Goal: Information Seeking & Learning: Understand process/instructions

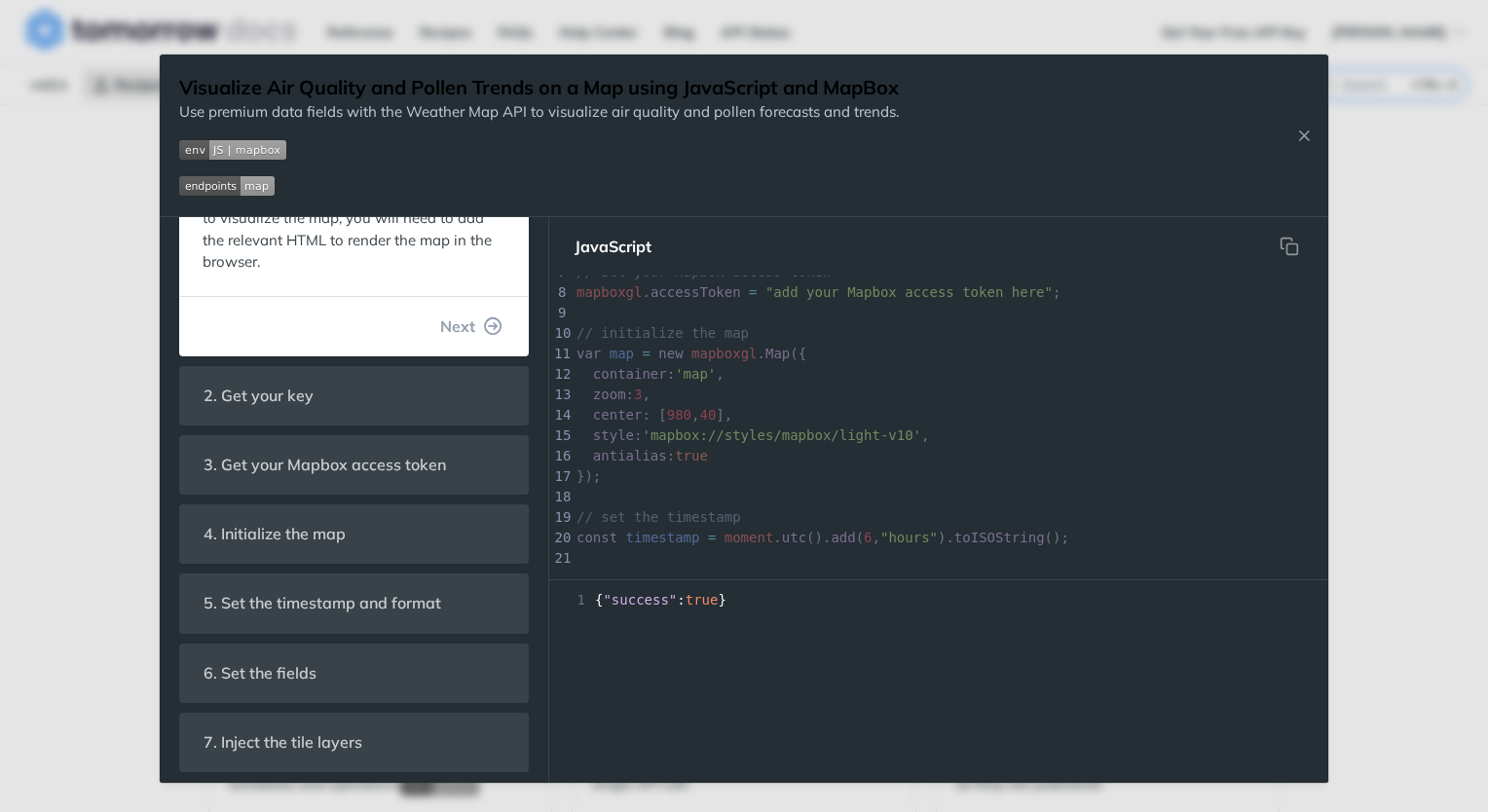
scroll to position [407, 0]
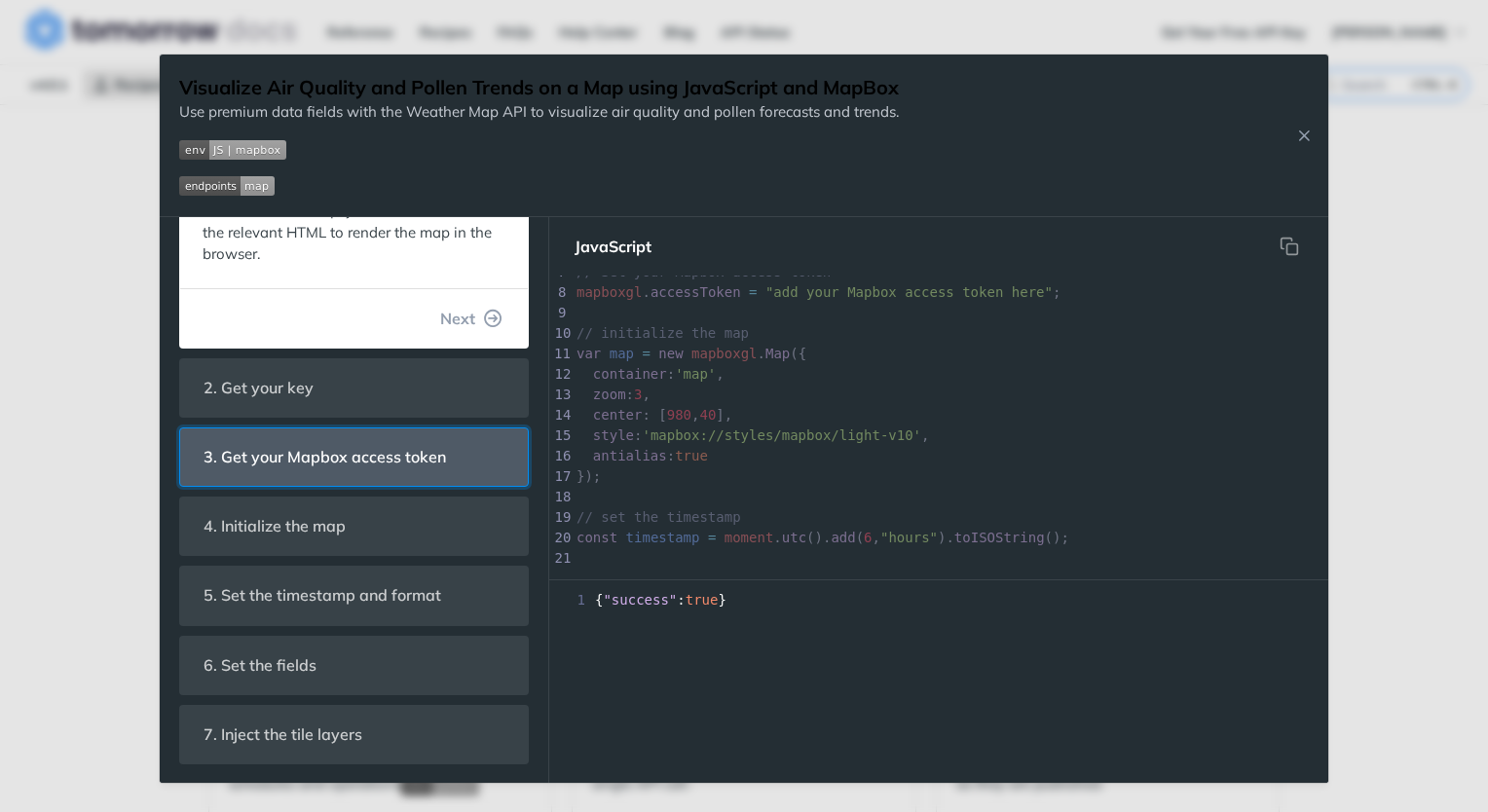
click at [413, 450] on span "3. Get your Mapbox access token" at bounding box center [324, 457] width 269 height 38
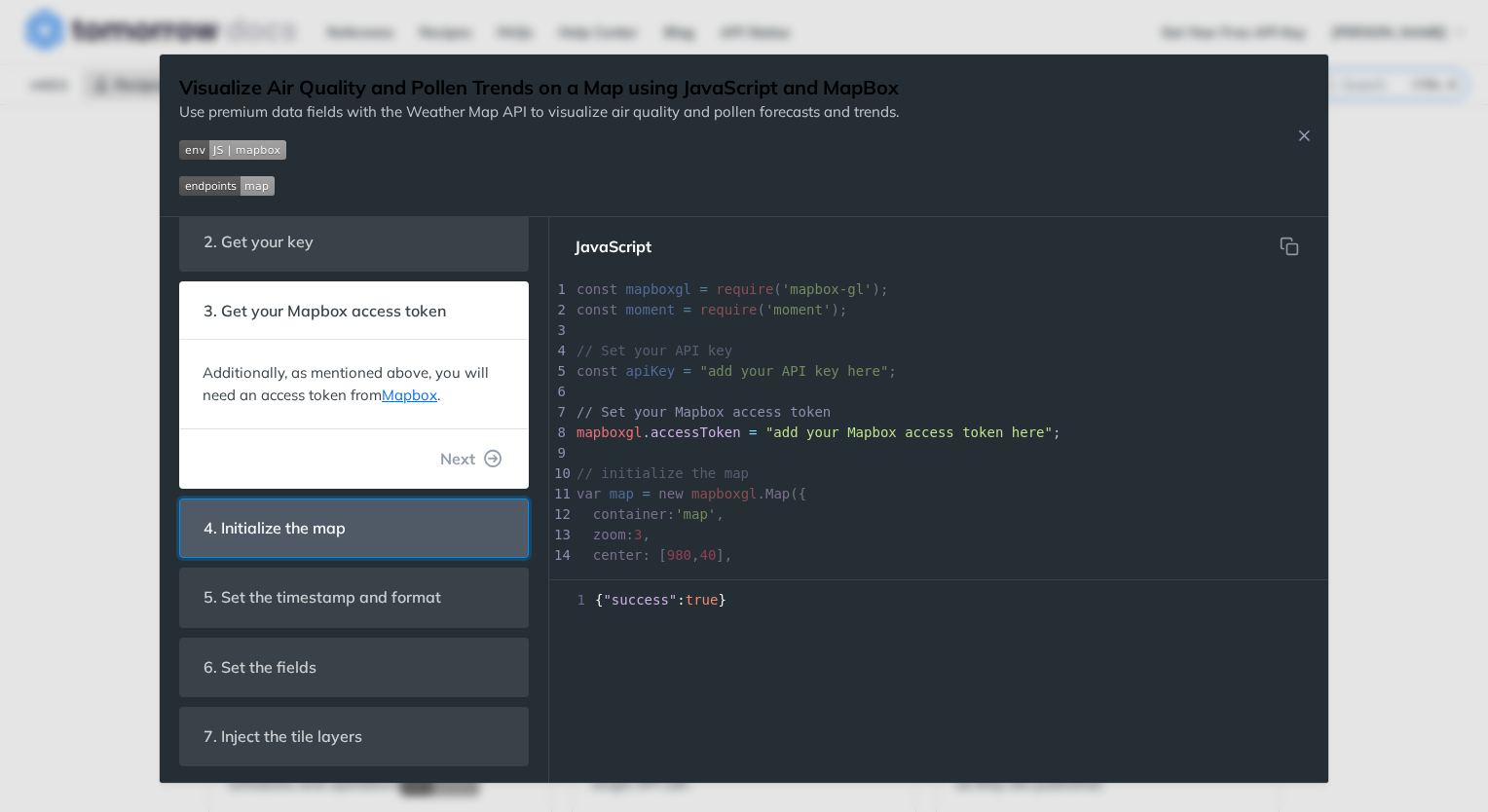
click at [387, 522] on header "4. Initialize the map" at bounding box center [354, 529] width 348 height 58
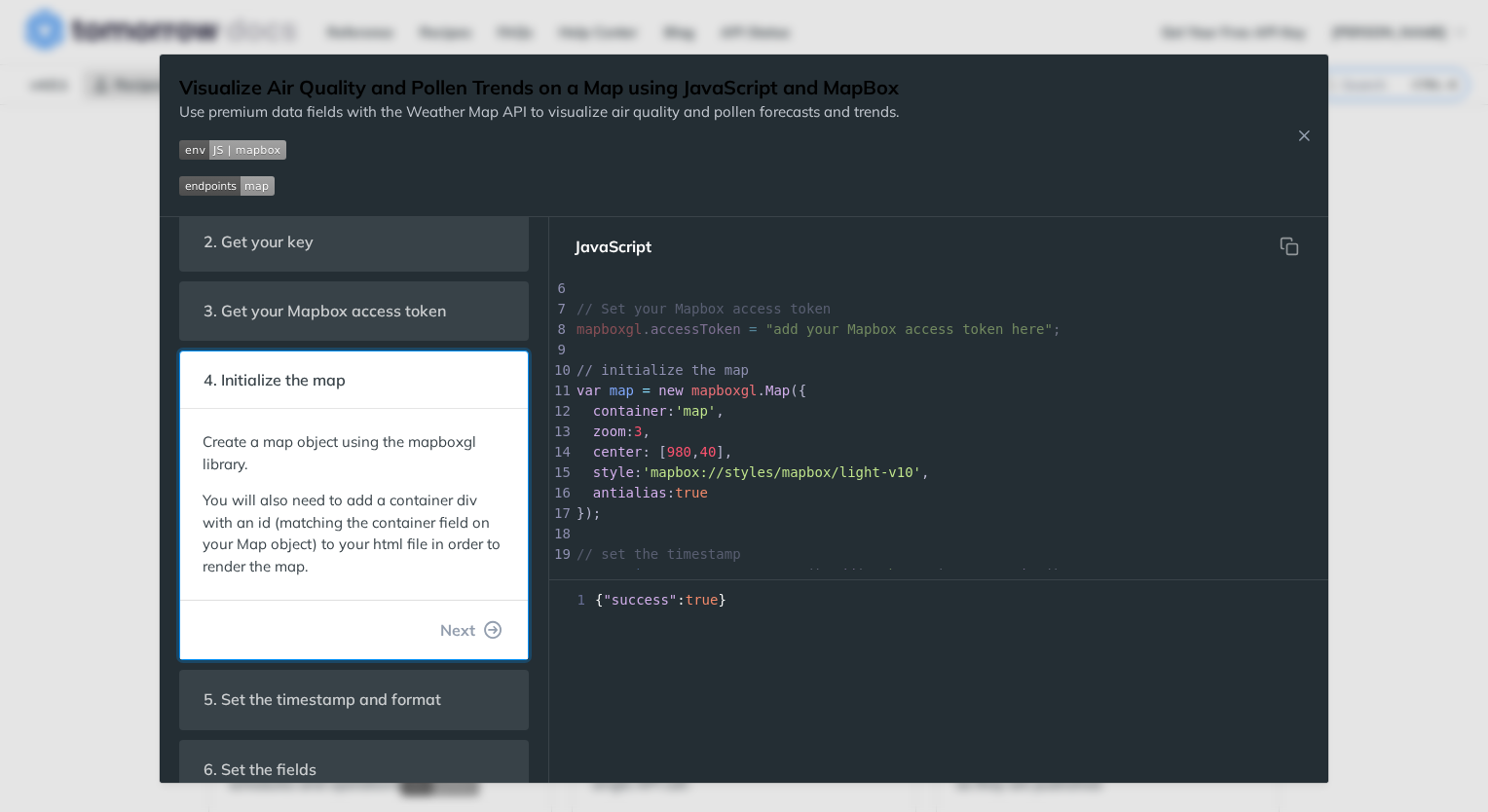
scroll to position [195, 0]
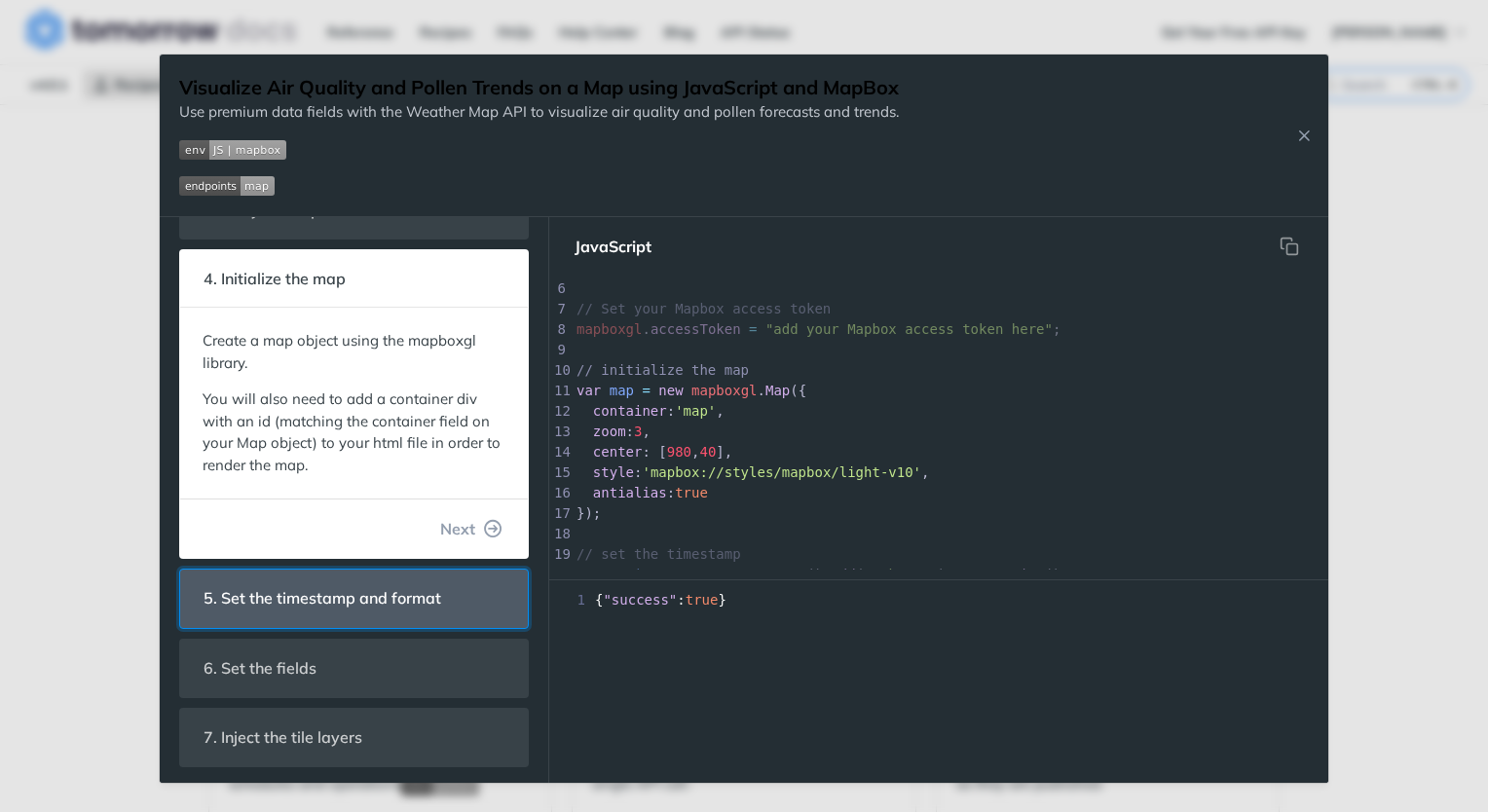
click at [361, 594] on span "5. Set the timestamp and format" at bounding box center [322, 598] width 265 height 38
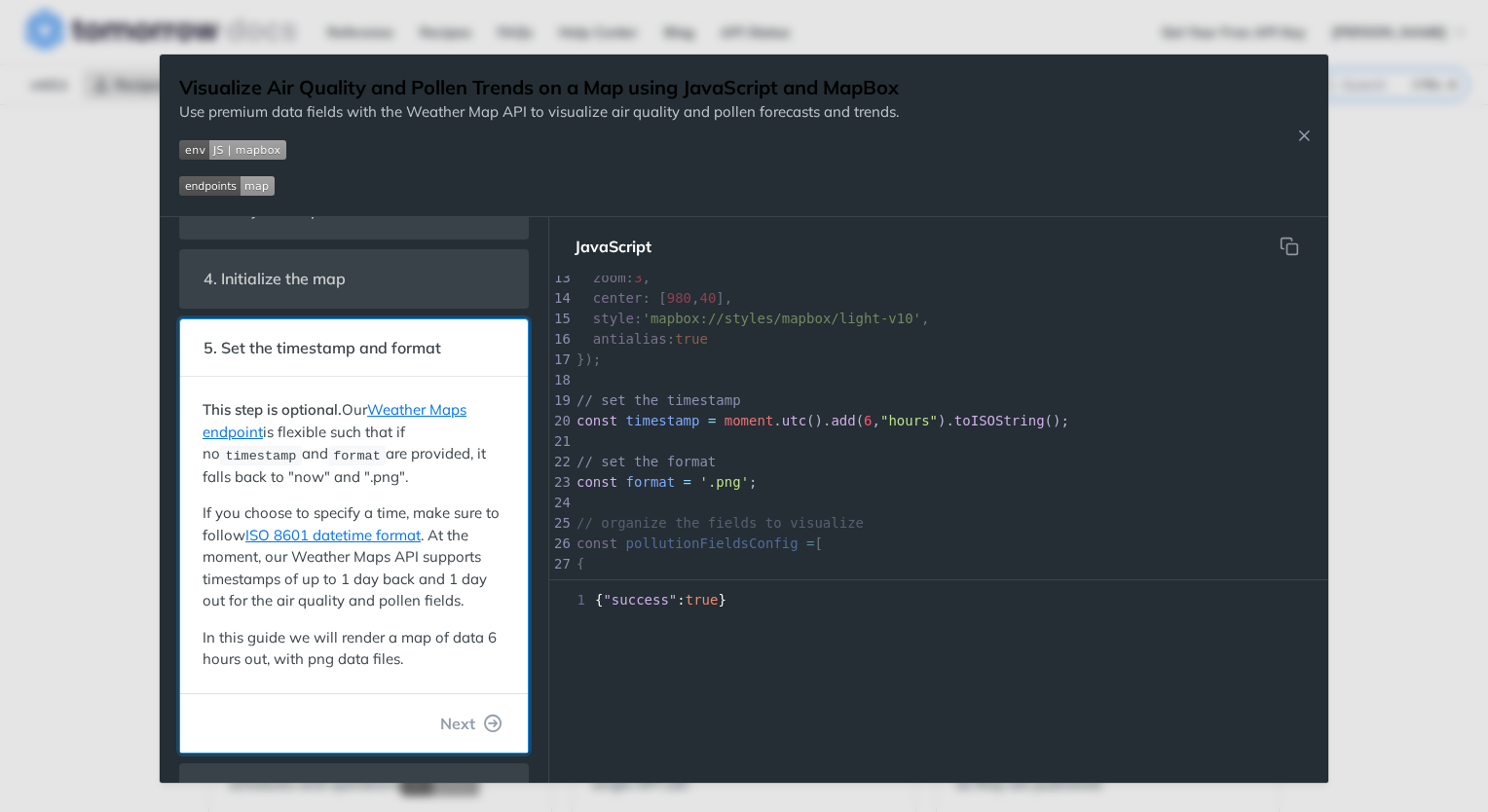
scroll to position [319, 0]
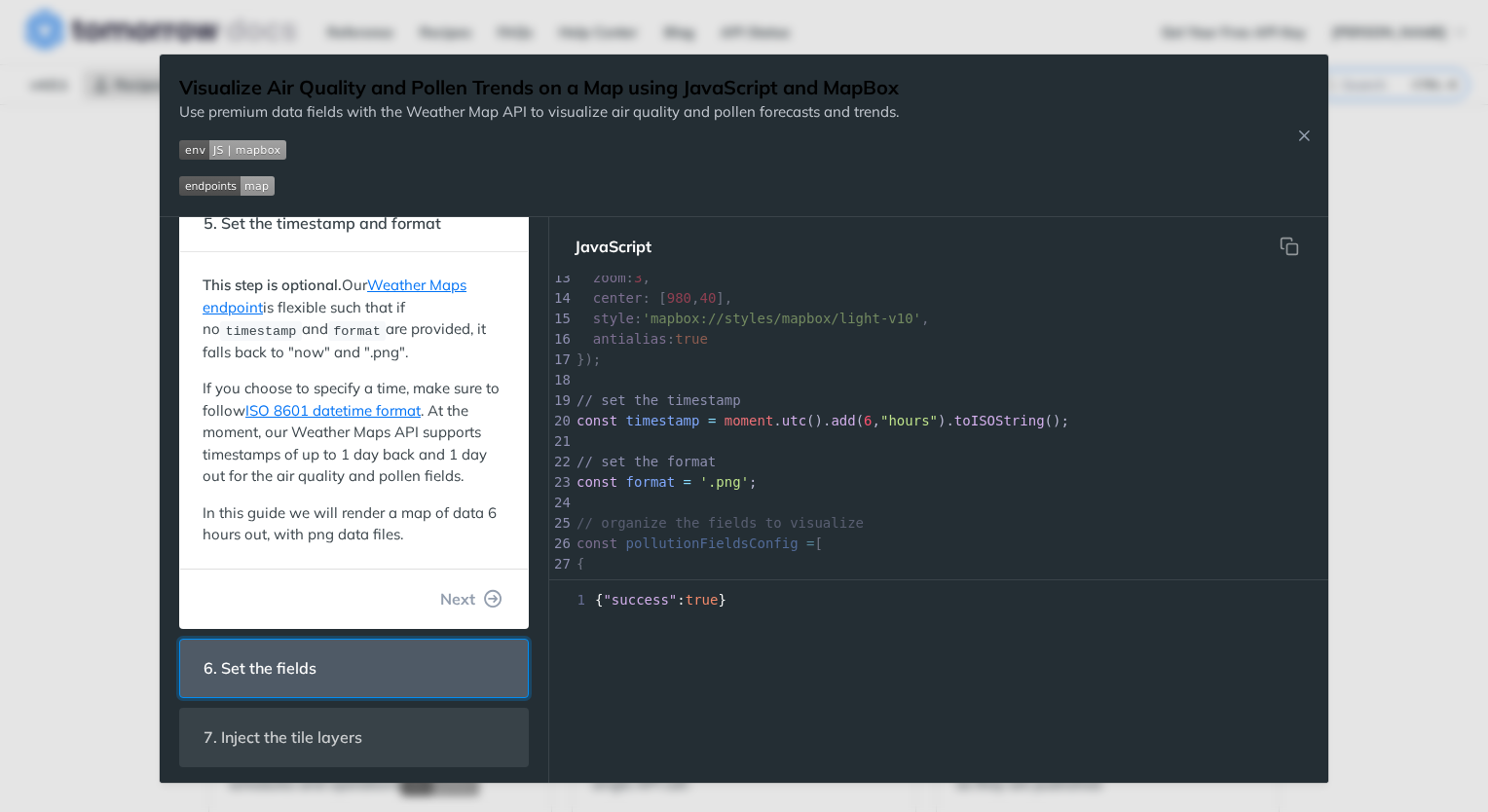
click at [349, 643] on header "6. Set the fields" at bounding box center [354, 669] width 348 height 58
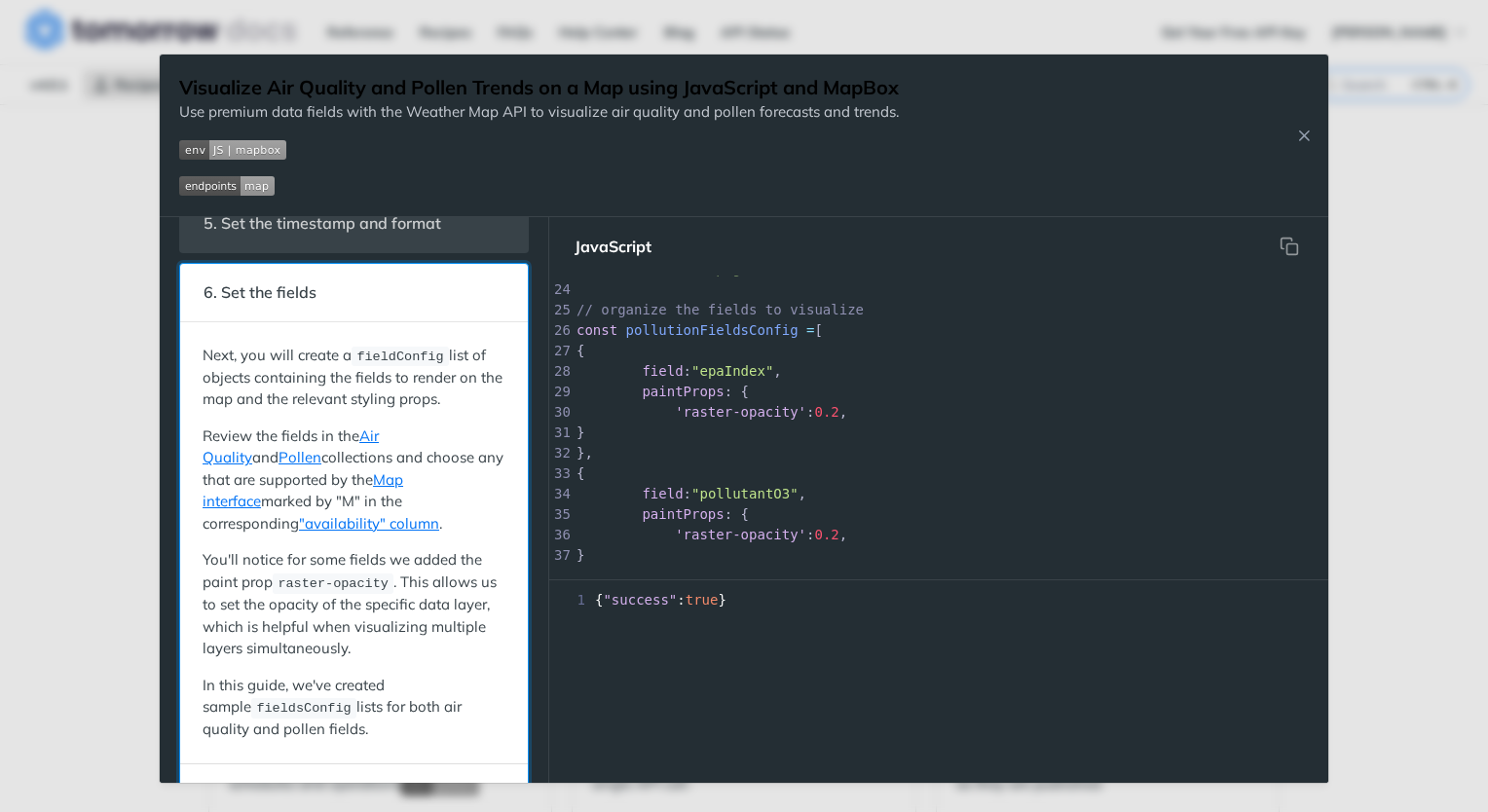
scroll to position [444, 0]
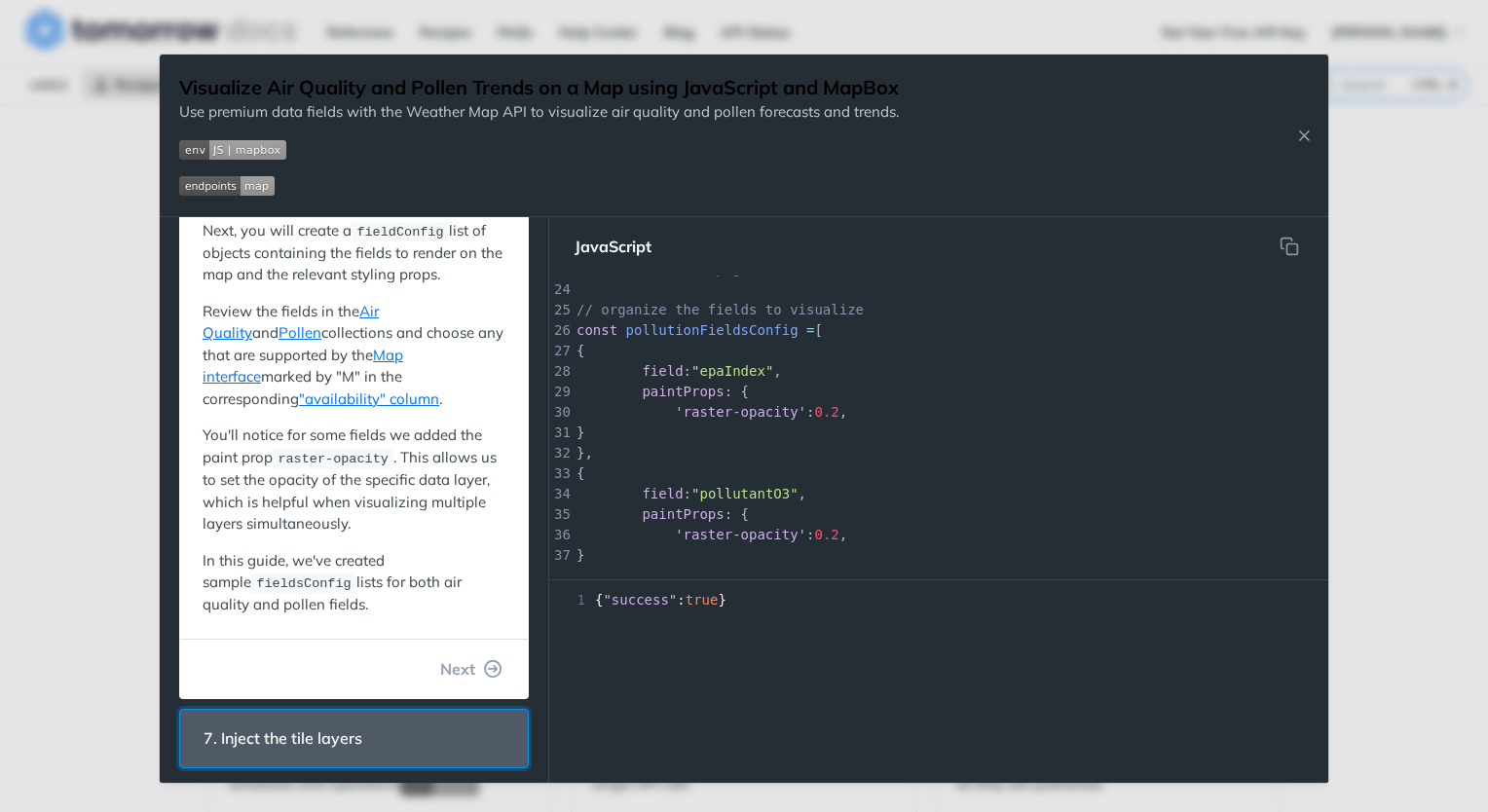
click at [370, 750] on span "7. Inject the tile layers" at bounding box center [282, 738] width 186 height 38
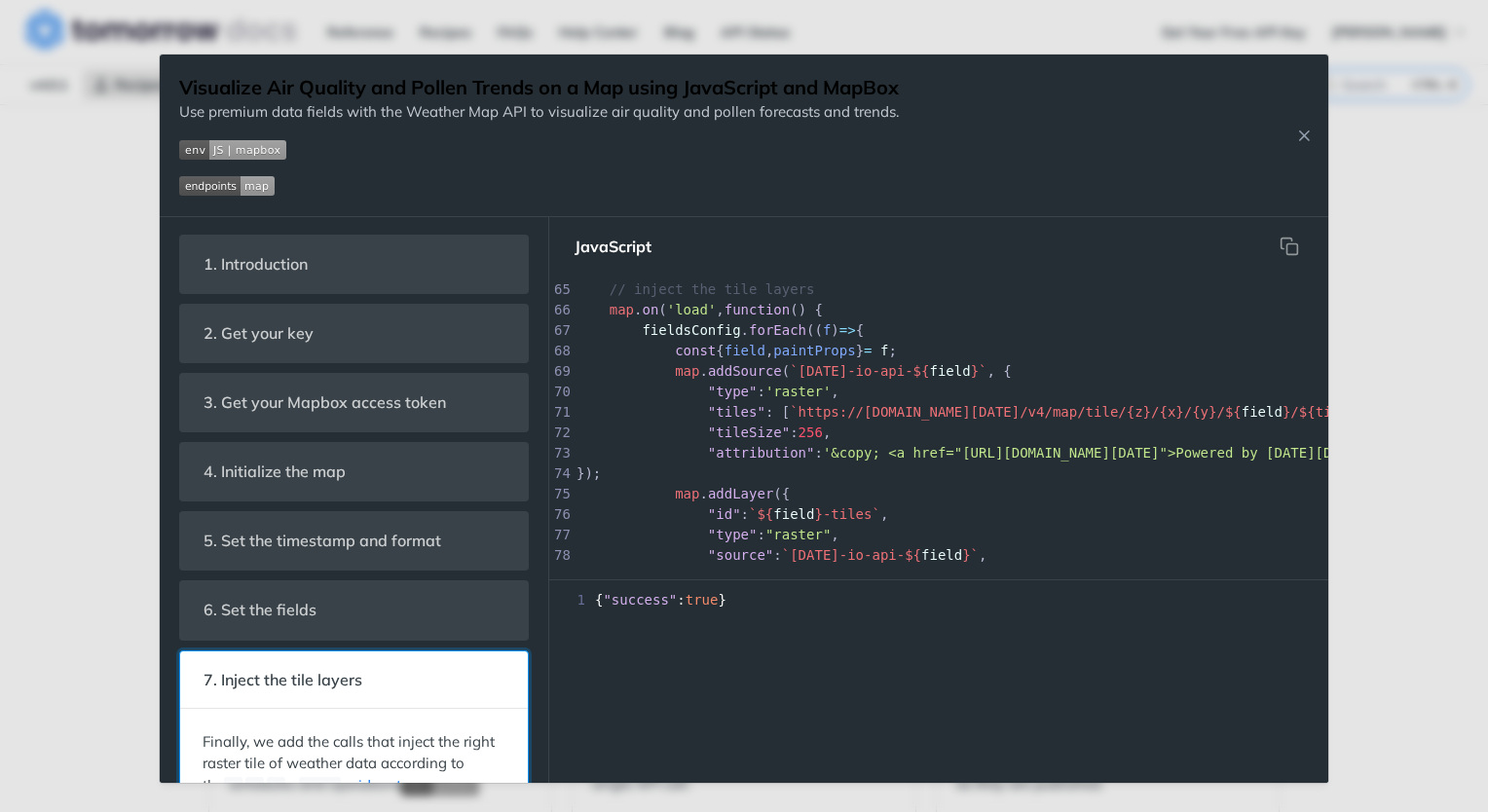
scroll to position [0, 0]
click at [1303, 137] on icon "Close Recipe" at bounding box center [1304, 135] width 18 height 18
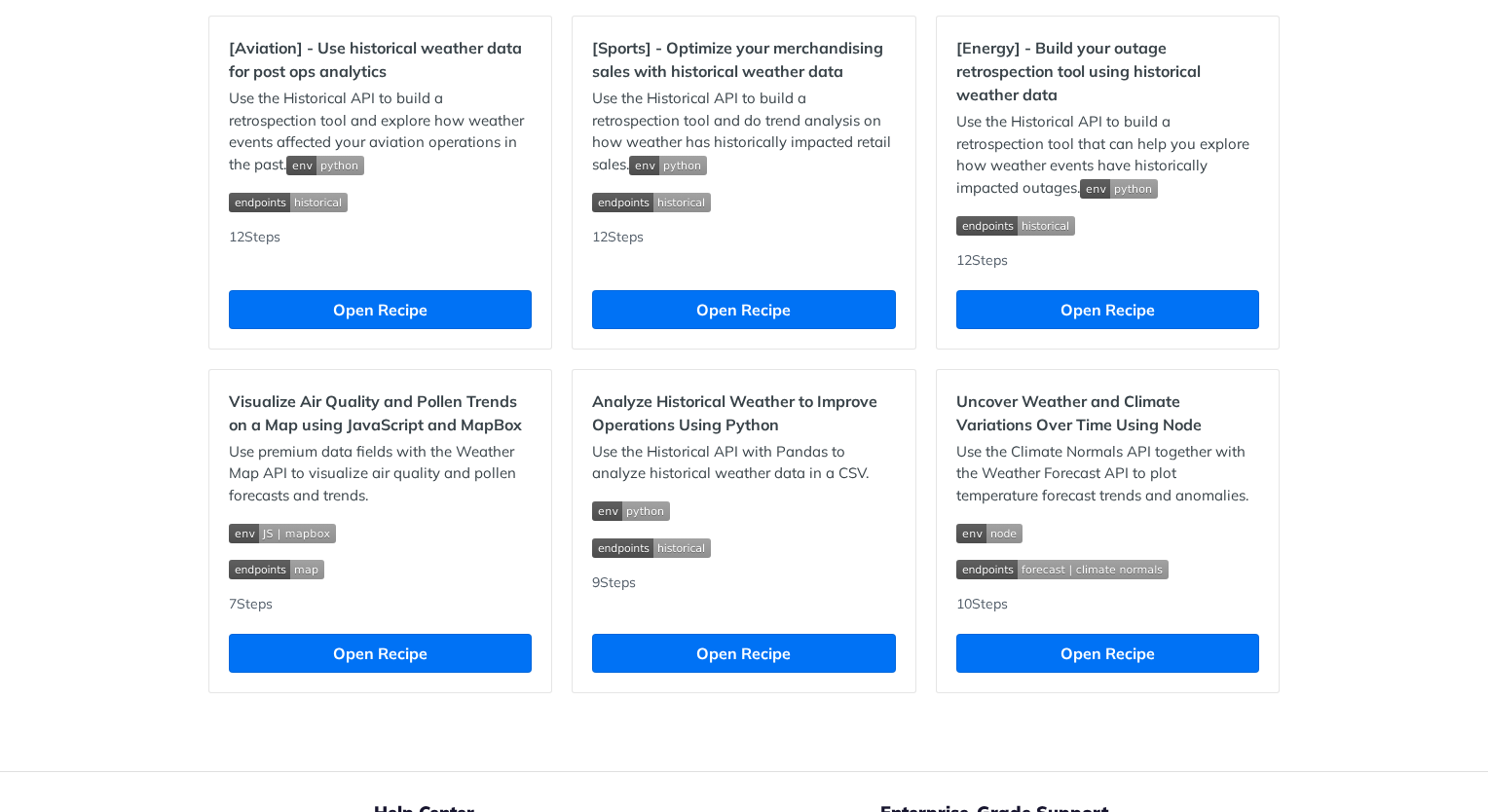
scroll to position [1814, 0]
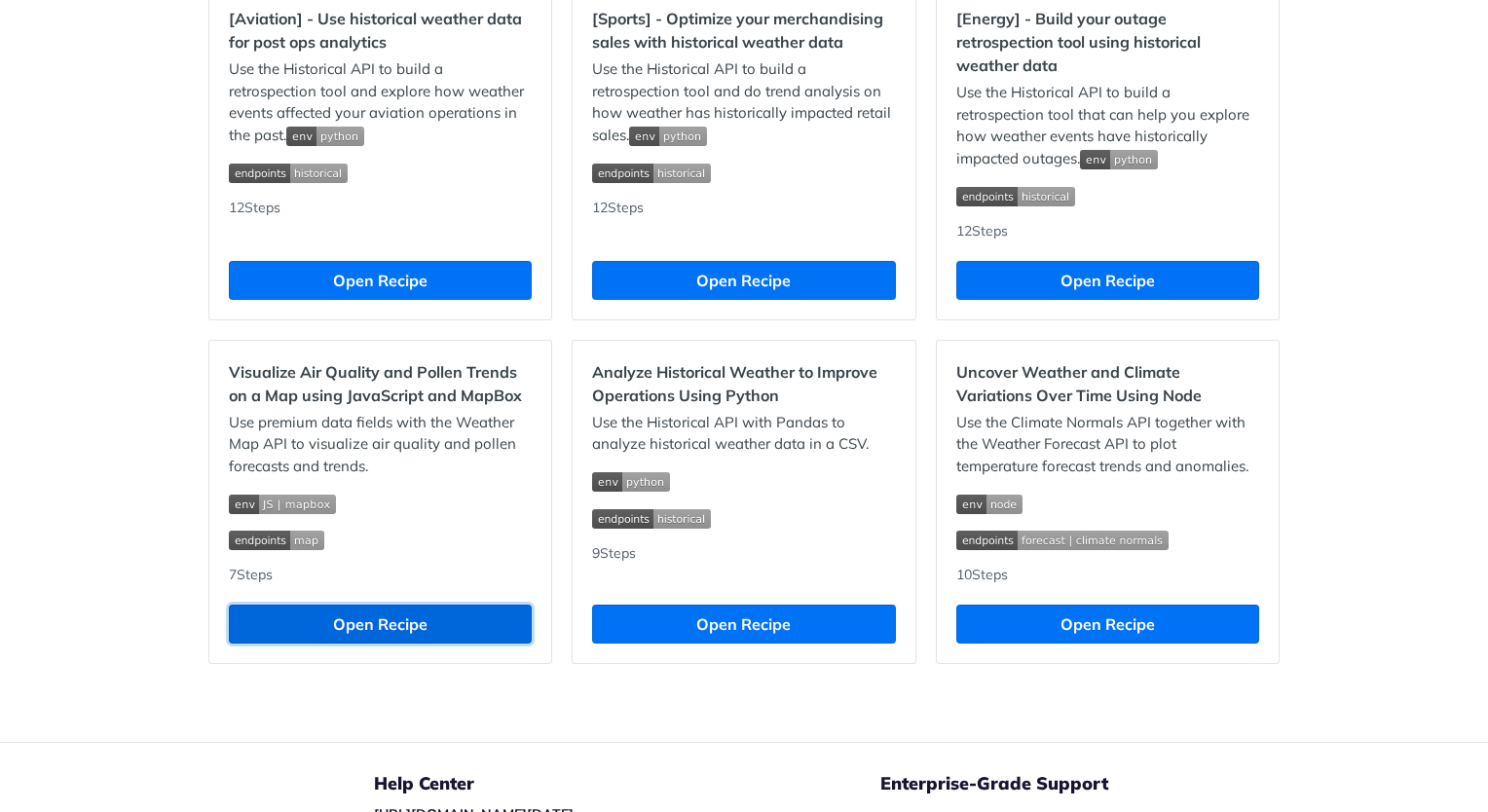
click at [367, 644] on button "Open Recipe" at bounding box center [380, 624] width 303 height 39
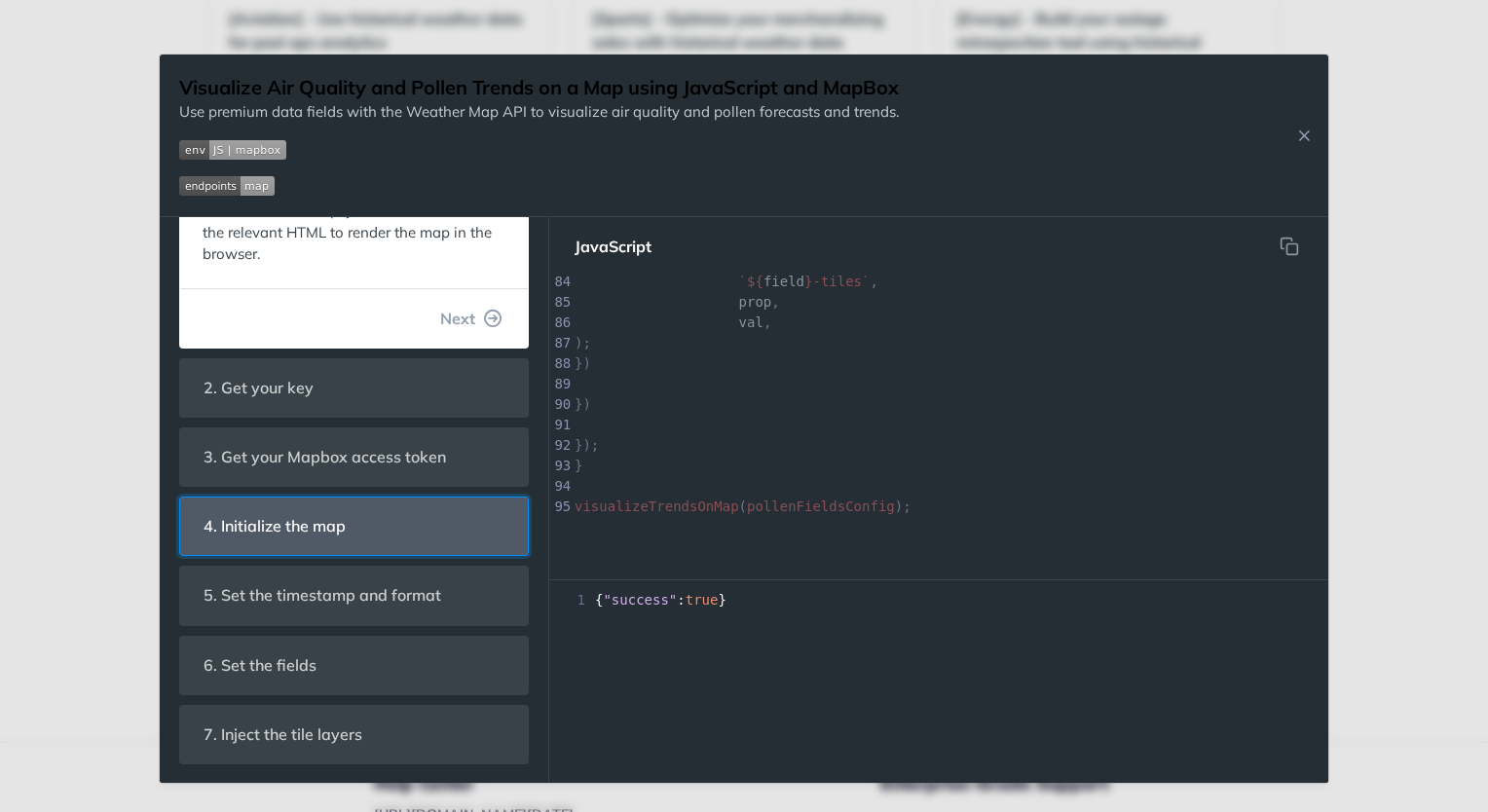
click at [384, 544] on header "4. Initialize the map" at bounding box center [354, 527] width 348 height 58
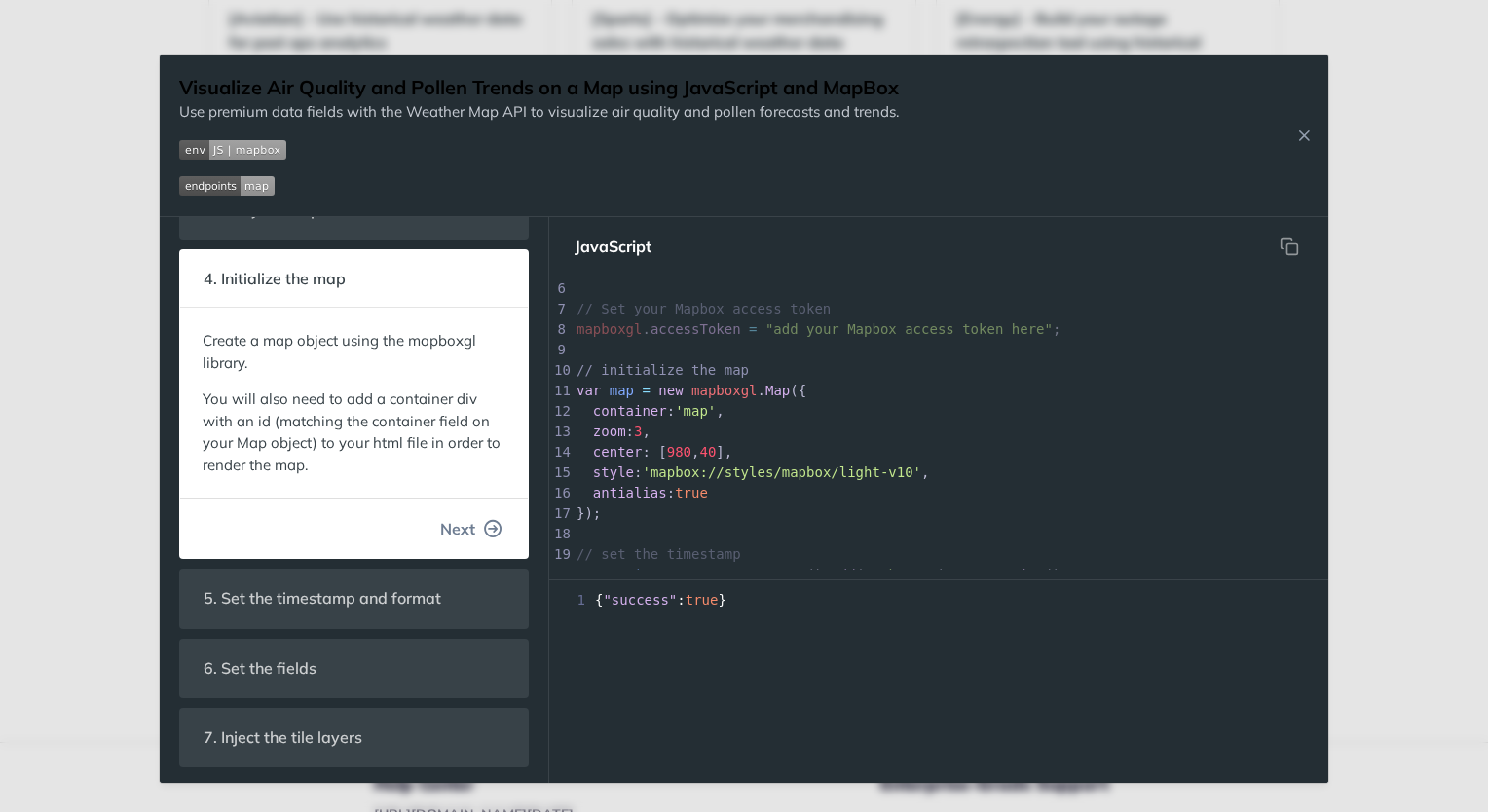
click at [477, 542] on button "Next" at bounding box center [471, 529] width 93 height 39
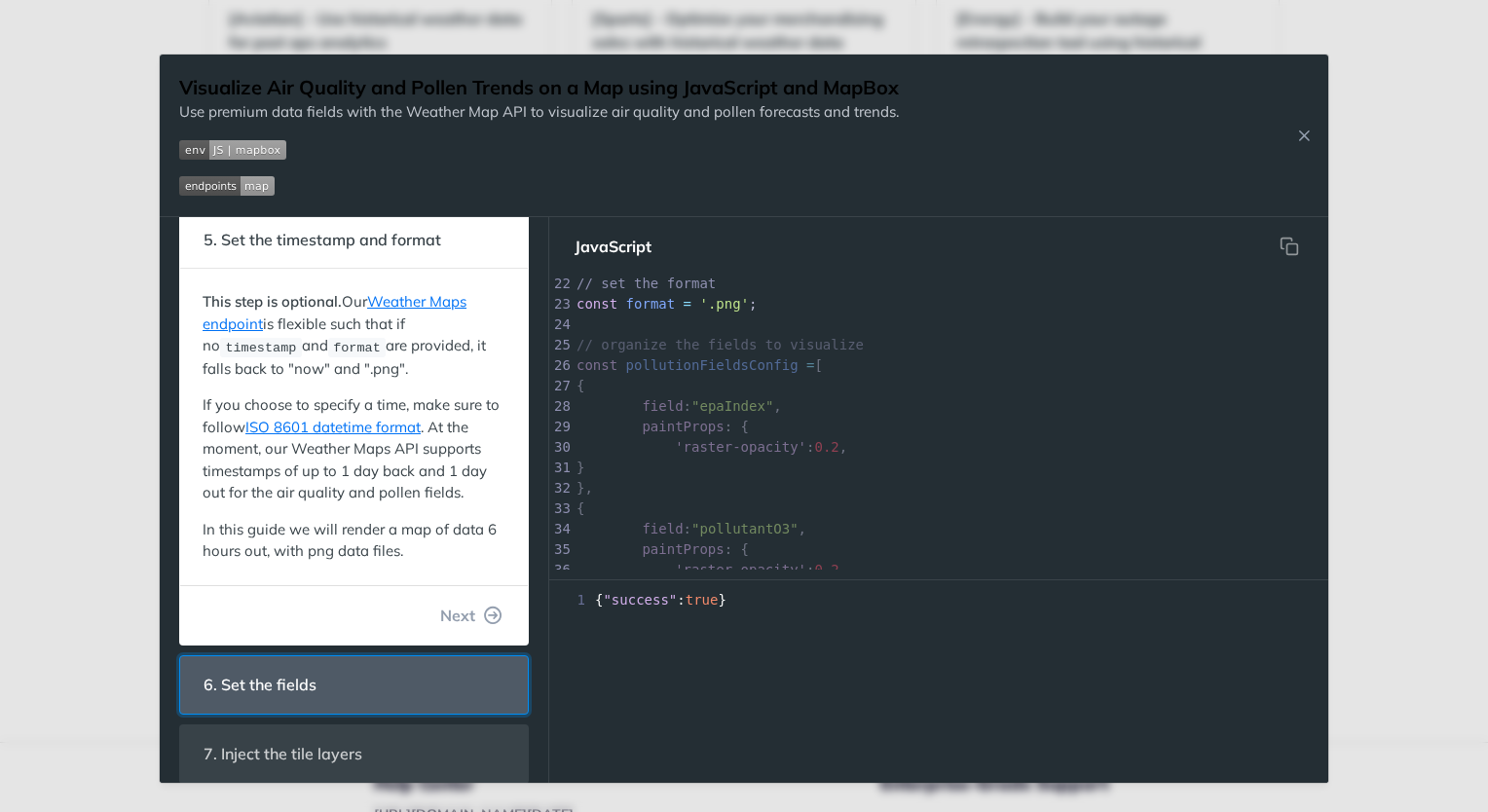
click at [457, 670] on header "6. Set the fields" at bounding box center [354, 686] width 348 height 58
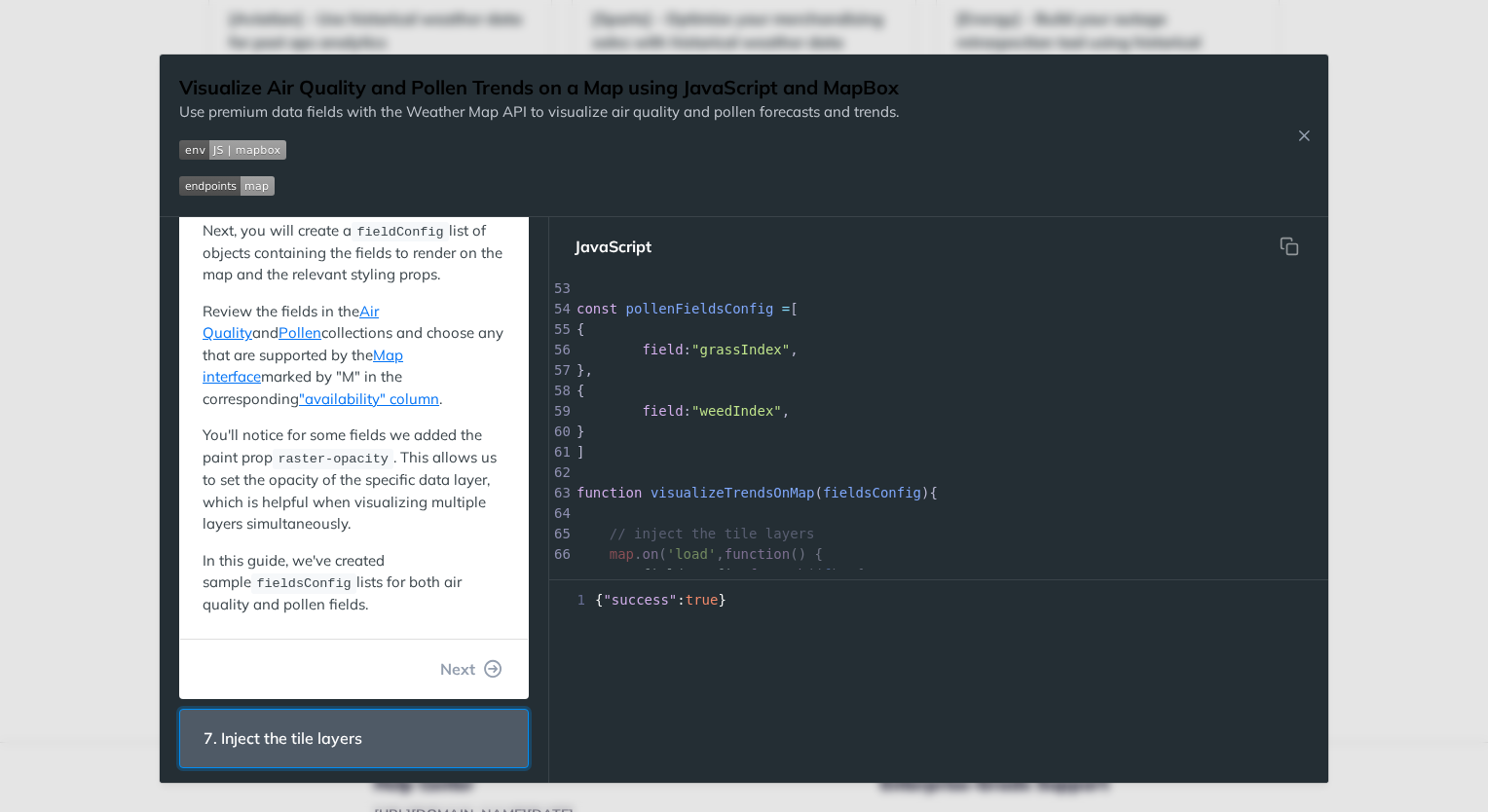
click at [434, 735] on header "7. Inject the tile layers" at bounding box center [354, 738] width 348 height 58
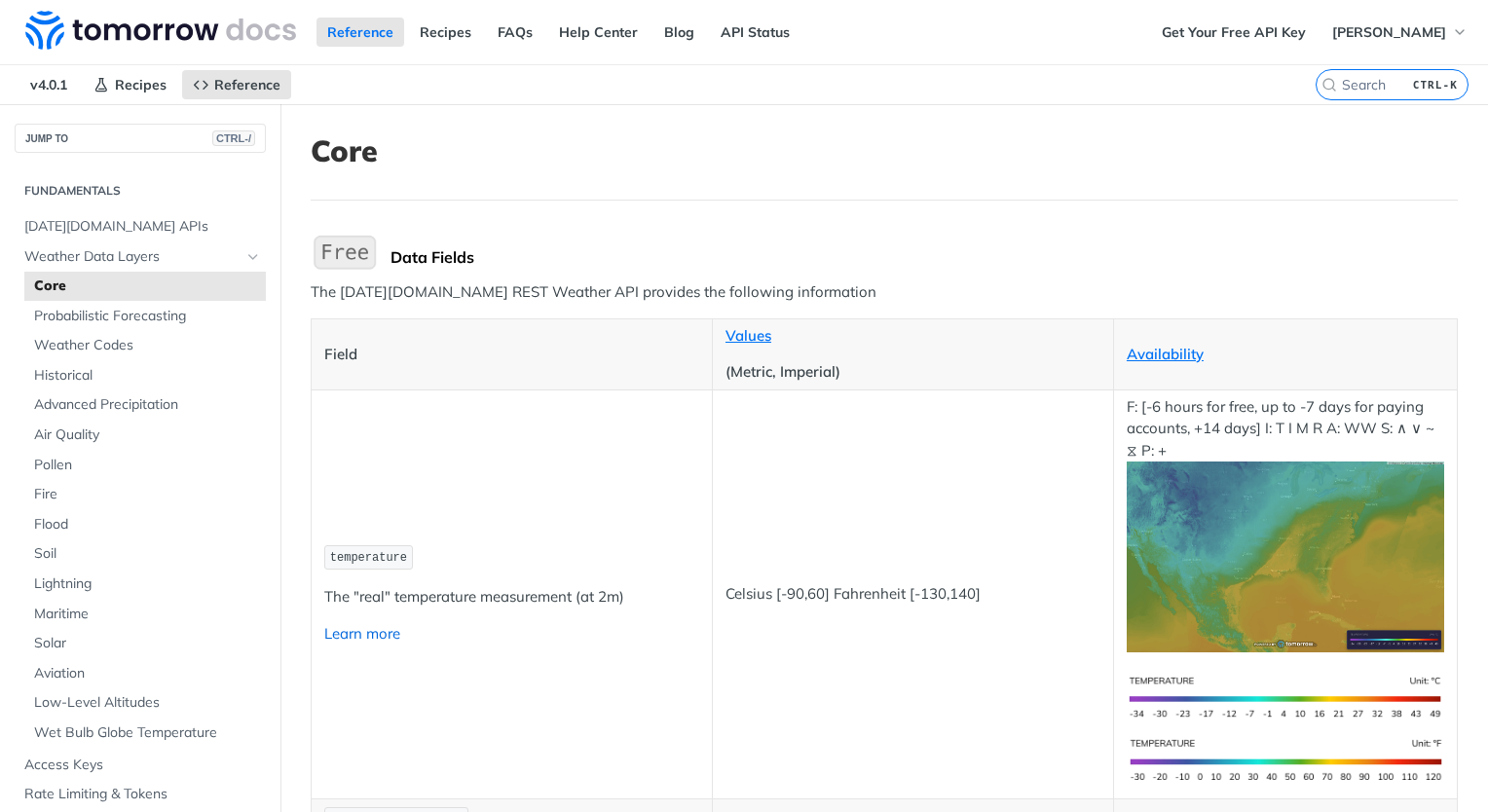
click at [380, 631] on link "Learn more" at bounding box center [362, 633] width 76 height 19
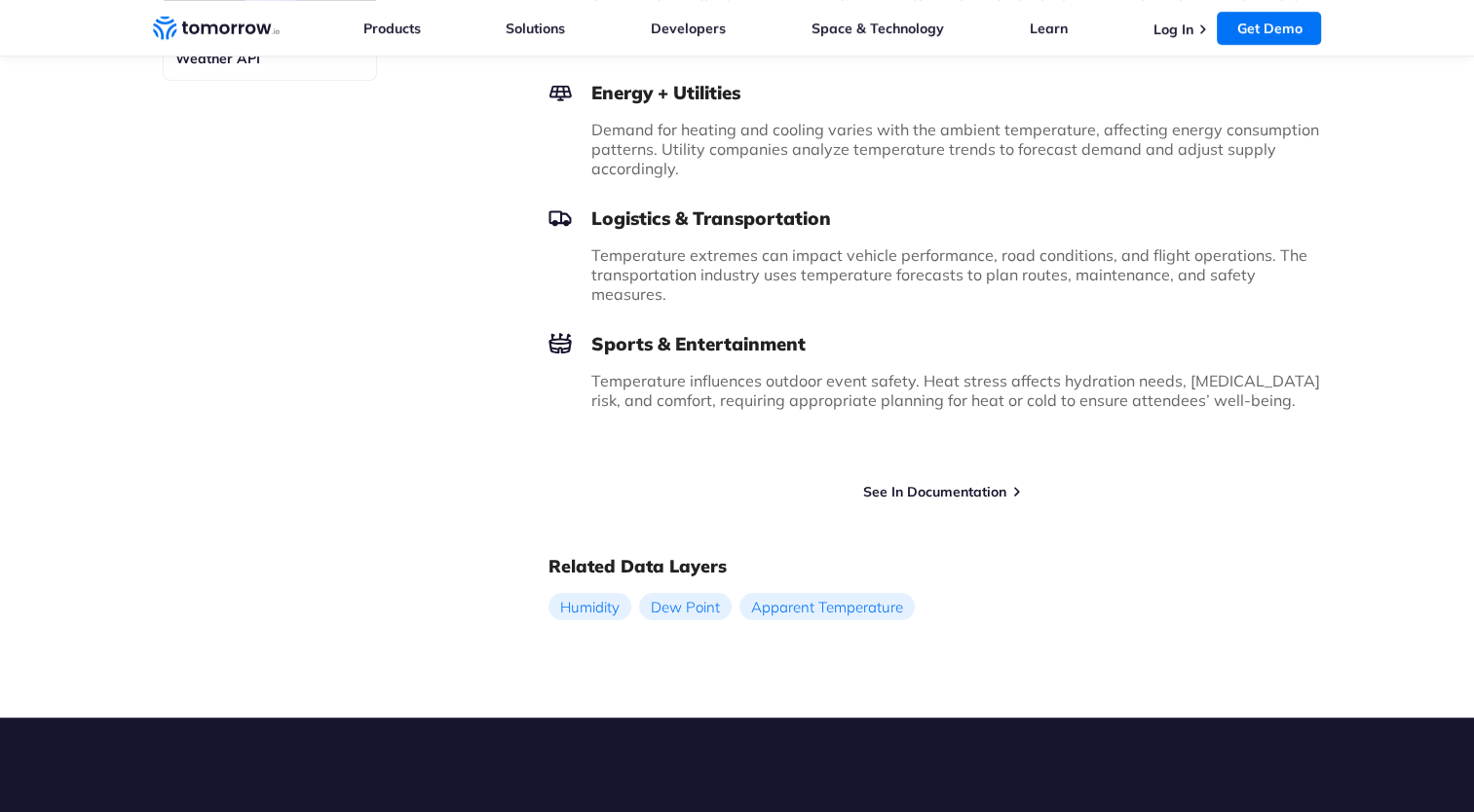
scroll to position [1281, 0]
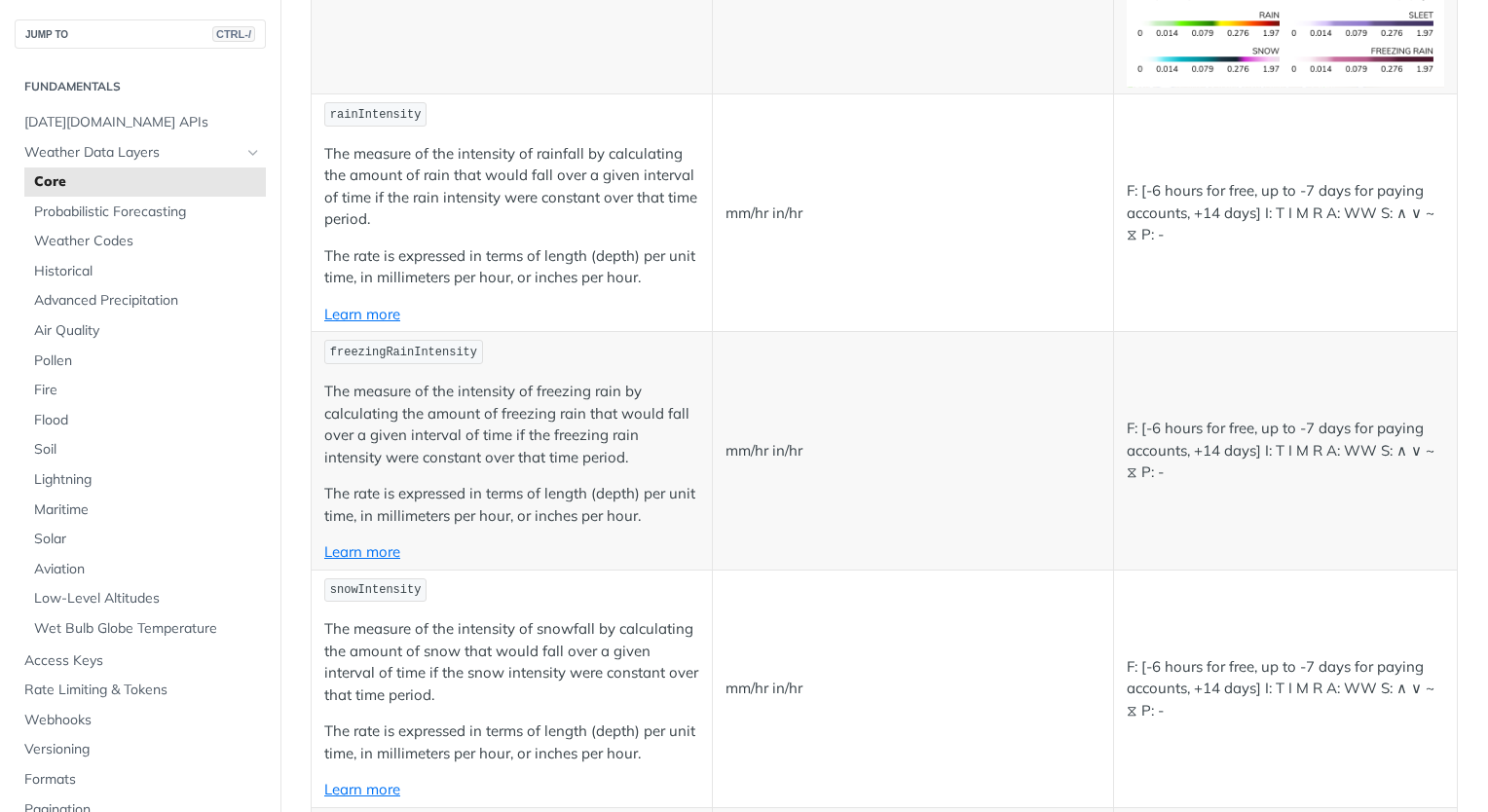
scroll to position [3851, 0]
click at [778, 568] on td "mm/hr in/hr" at bounding box center [912, 686] width 402 height 238
